Goal: Information Seeking & Learning: Learn about a topic

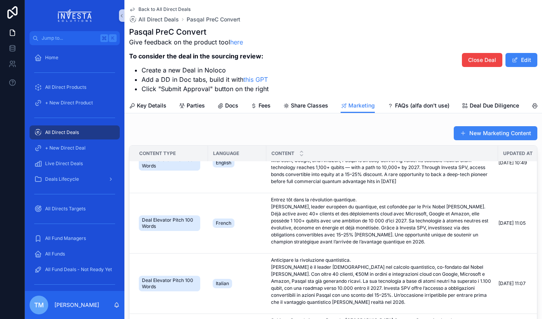
scroll to position [86, 0]
click at [267, 282] on icon "scrollable content" at bounding box center [266, 283] width 6 height 6
click at [158, 19] on span "All Direct Deals" at bounding box center [159, 20] width 40 height 8
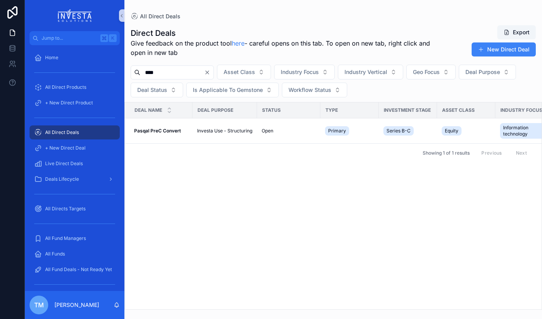
drag, startPoint x: 176, startPoint y: 71, endPoint x: 138, endPoint y: 71, distance: 38.5
click at [138, 71] on div "****" at bounding box center [172, 72] width 83 height 14
type input "****"
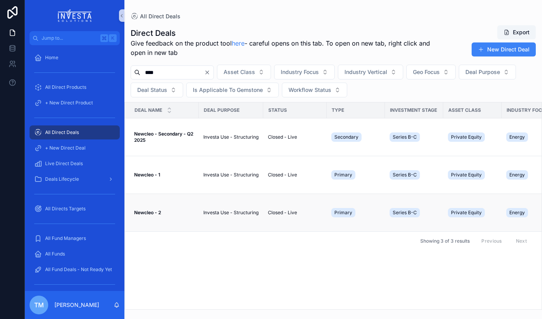
click at [145, 214] on strong "Newcleo - 2" at bounding box center [147, 212] width 27 height 6
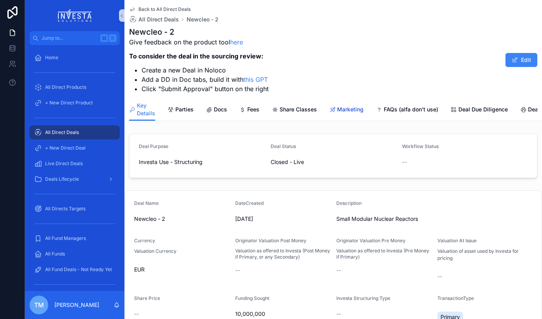
click at [354, 111] on span "Marketing" at bounding box center [350, 109] width 26 height 8
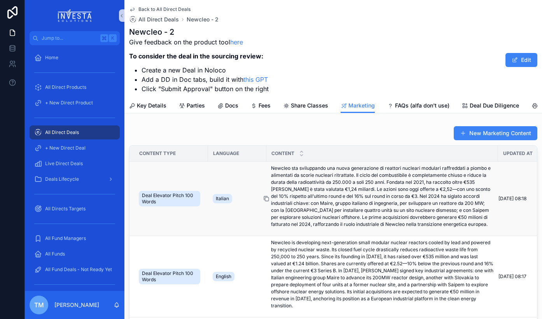
click at [267, 198] on icon "scrollable content" at bounding box center [266, 198] width 6 height 6
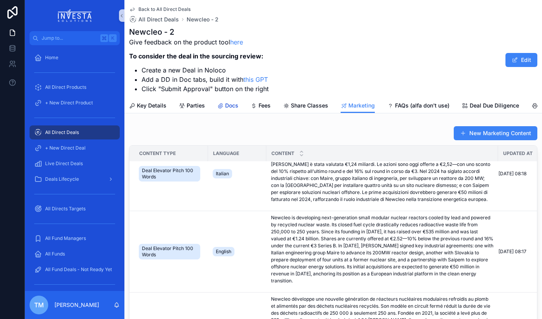
click at [234, 105] on span "Docs" at bounding box center [231, 106] width 13 height 8
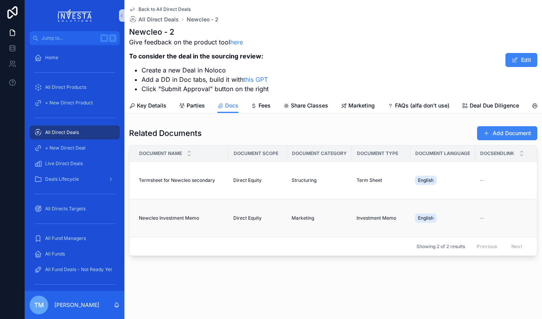
click at [177, 217] on span "Newcleo Investment Memo" at bounding box center [169, 218] width 60 height 6
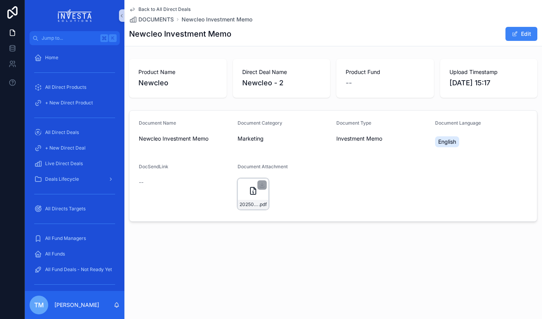
click at [251, 193] on icon "scrollable content" at bounding box center [253, 190] width 9 height 9
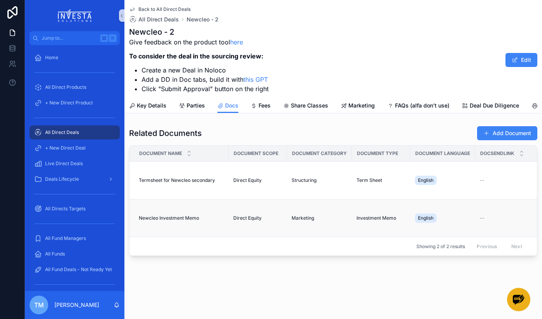
click at [228, 218] on td "Newcleo Investment Memo Newcleo Investment Memo" at bounding box center [179, 218] width 99 height 38
click at [292, 217] on span "Marketing" at bounding box center [303, 218] width 23 height 6
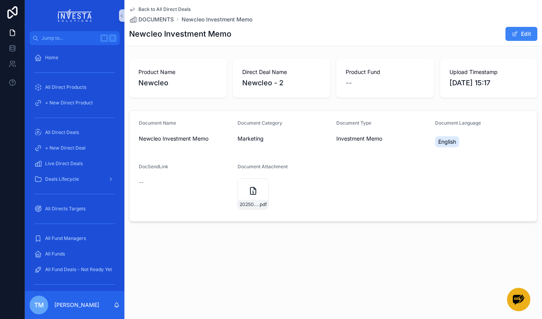
click at [134, 8] on icon "scrollable content" at bounding box center [132, 9] width 6 height 6
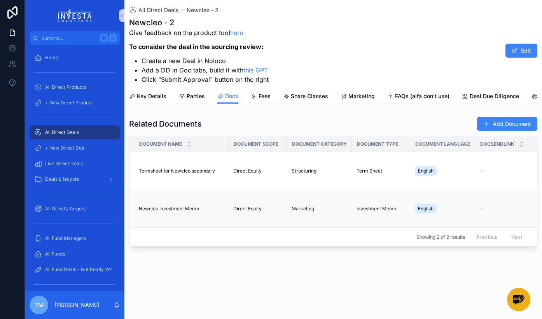
click at [282, 209] on div "Direct Equity" at bounding box center [257, 208] width 49 height 6
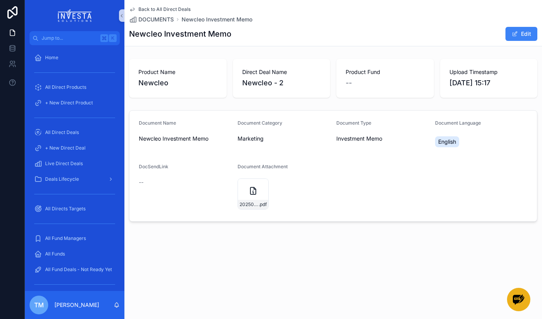
click at [140, 183] on span "--" at bounding box center [141, 182] width 5 height 8
click at [157, 166] on span "DocSendLink" at bounding box center [154, 166] width 30 height 6
click at [144, 181] on div "--" at bounding box center [185, 182] width 93 height 8
click at [132, 7] on icon "scrollable content" at bounding box center [132, 9] width 6 height 6
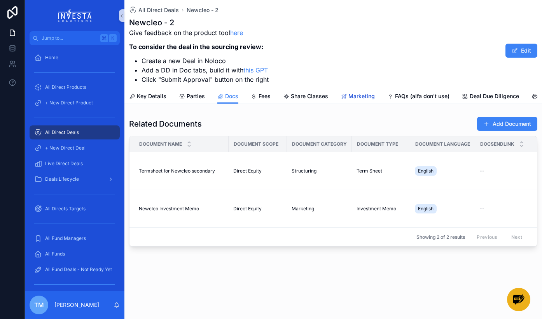
click at [361, 97] on span "Marketing" at bounding box center [362, 96] width 26 height 8
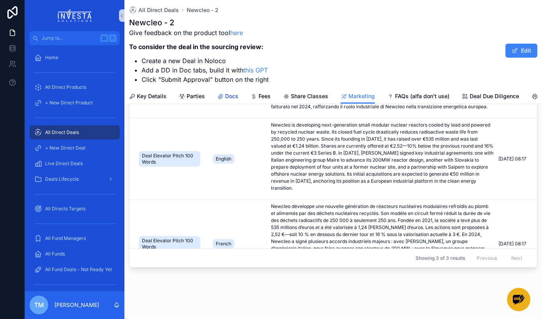
click at [232, 93] on span "Docs" at bounding box center [231, 96] width 13 height 8
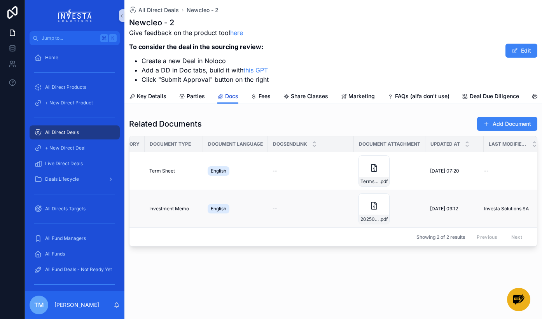
scroll to position [0, 213]
click at [269, 209] on span "--" at bounding box center [269, 208] width 5 height 6
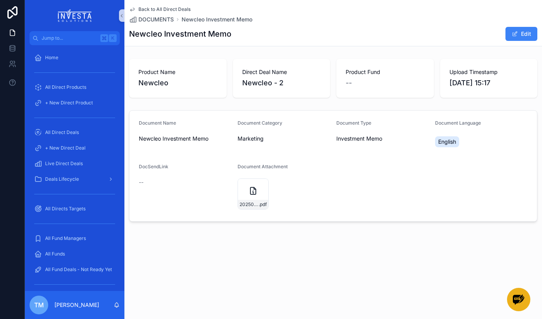
click at [142, 183] on span "--" at bounding box center [141, 182] width 5 height 8
click at [134, 9] on icon "scrollable content" at bounding box center [132, 9] width 4 height 3
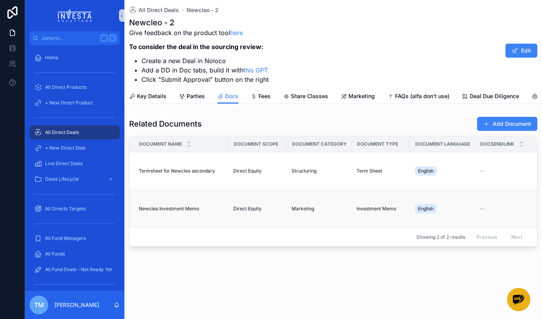
click at [182, 210] on span "Newcleo Investment Memo" at bounding box center [169, 208] width 60 height 6
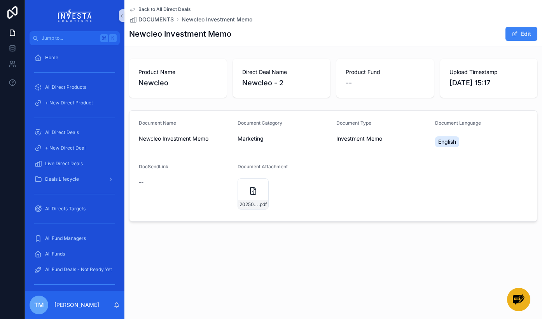
click at [131, 9] on icon "scrollable content" at bounding box center [132, 9] width 6 height 6
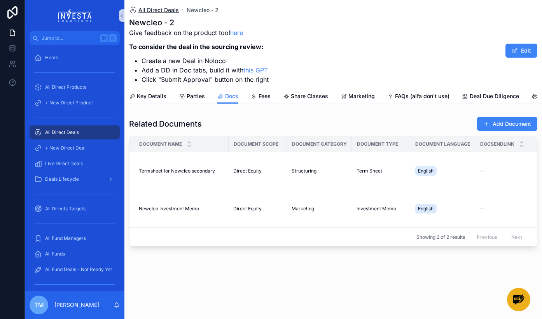
click at [165, 8] on span "All Direct Deals" at bounding box center [159, 10] width 40 height 8
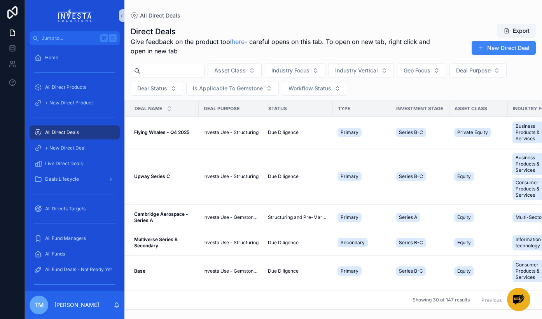
click at [171, 69] on input "scrollable content" at bounding box center [172, 70] width 64 height 11
type input "***"
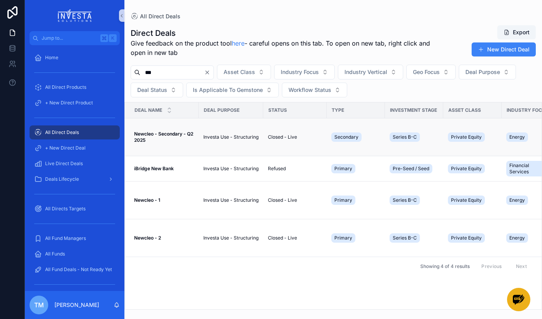
click at [169, 135] on strong "Newcleo - Secondary - Q2 2025" at bounding box center [164, 137] width 60 height 12
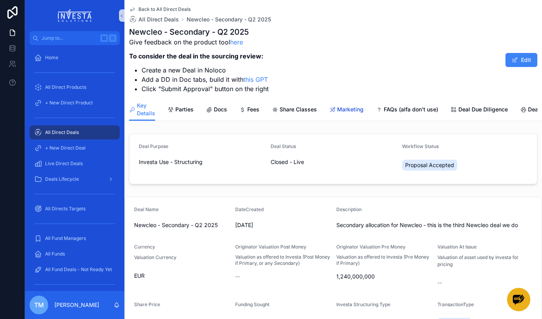
click at [342, 112] on span "Marketing" at bounding box center [350, 109] width 26 height 8
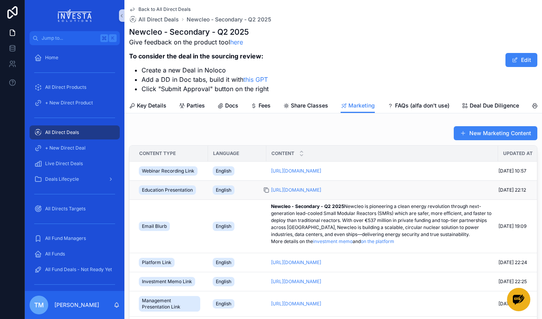
click at [268, 189] on icon "scrollable content" at bounding box center [266, 190] width 6 height 6
click at [266, 191] on icon "scrollable content" at bounding box center [266, 190] width 6 height 6
click at [145, 9] on span "Back to All Direct Deals" at bounding box center [165, 9] width 52 height 6
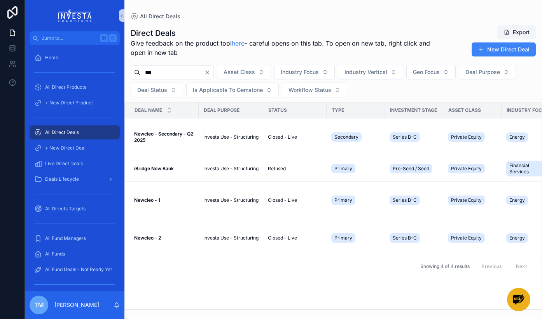
click at [177, 72] on input "***" at bounding box center [172, 72] width 64 height 11
type input "*"
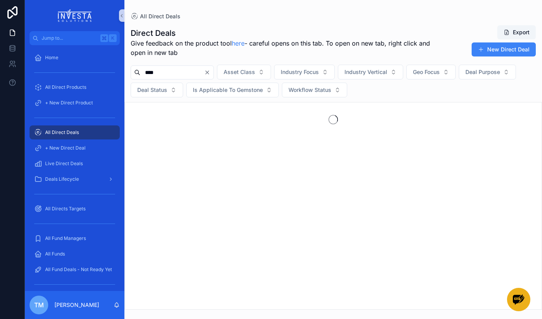
type input "****"
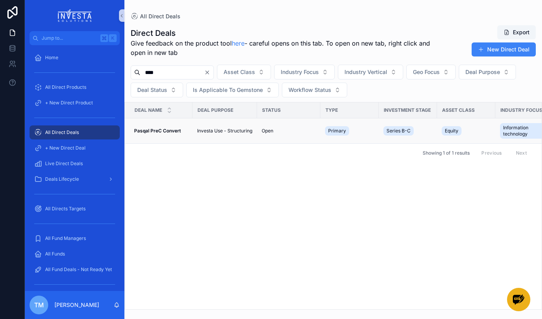
click at [164, 132] on strong "Pasqal PreC Convert" at bounding box center [157, 131] width 47 height 6
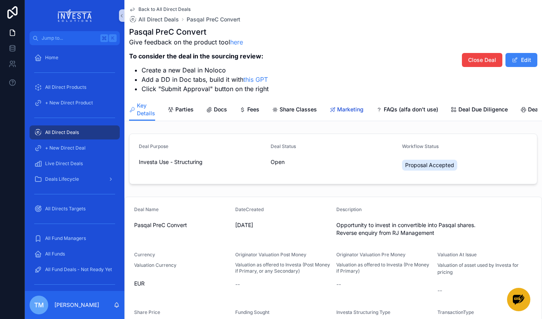
click at [353, 107] on span "Marketing" at bounding box center [350, 109] width 26 height 8
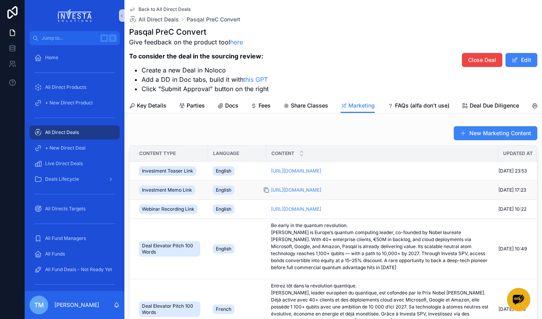
click at [267, 189] on icon "scrollable content" at bounding box center [266, 190] width 6 height 6
click at [267, 209] on icon "scrollable content" at bounding box center [266, 209] width 6 height 6
